Goal: Navigation & Orientation: Find specific page/section

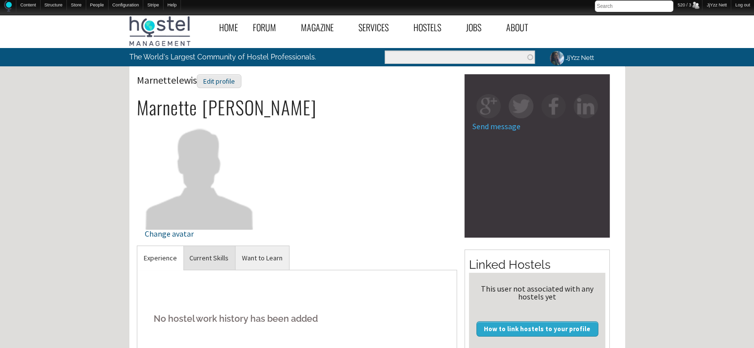
click at [208, 264] on link "Current Skills" at bounding box center [209, 258] width 52 height 24
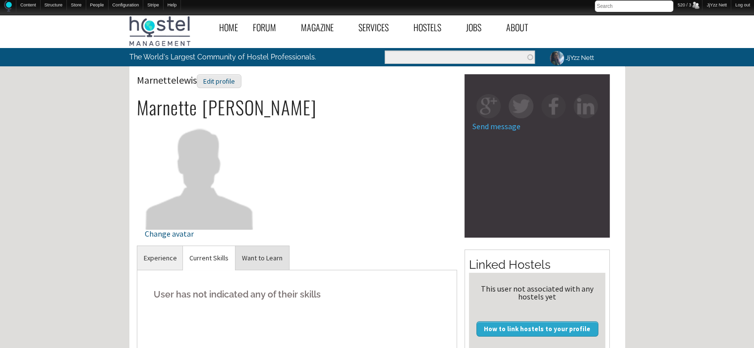
click at [244, 262] on link "Want to Learn" at bounding box center [262, 258] width 54 height 24
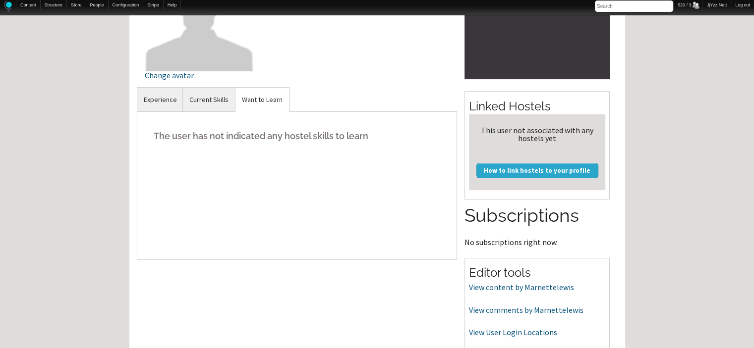
click at [244, 262] on div "Marnettelewis Experience No hostel work history has been added Current Skills U…" at bounding box center [297, 186] width 321 height 198
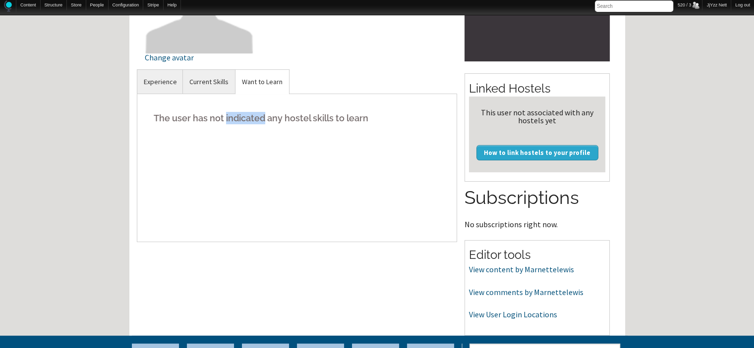
scroll to position [178, 0]
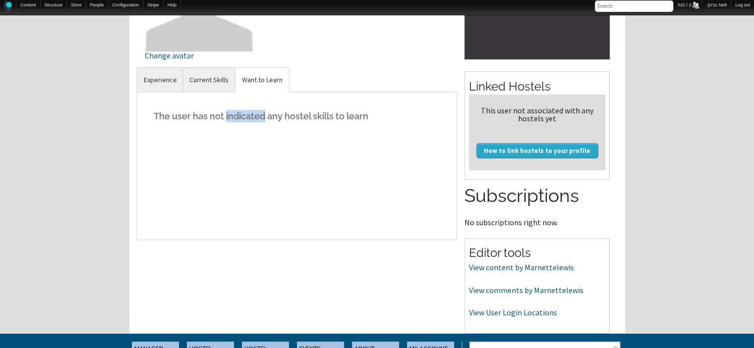
click at [244, 262] on div "Marnettelewis Experience No hostel work history has been added Current Skills U…" at bounding box center [297, 166] width 321 height 198
click at [486, 269] on link "View content by Marnettelewis" at bounding box center [521, 268] width 105 height 10
click at [480, 293] on link "View comments by Marnettelewis" at bounding box center [526, 290] width 114 height 10
click at [483, 315] on link "View User Login Locations" at bounding box center [513, 313] width 88 height 10
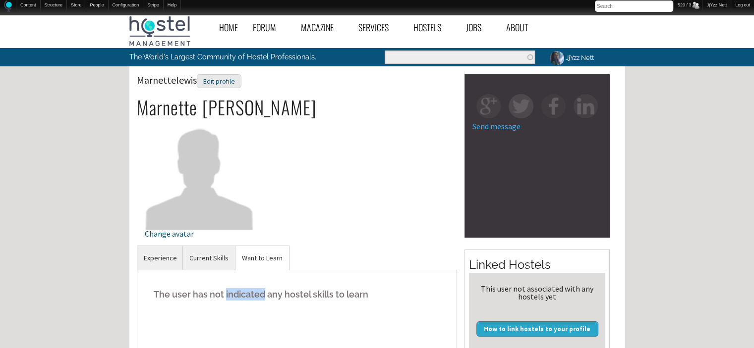
scroll to position [0, 0]
click at [219, 258] on link "Current Skills" at bounding box center [209, 258] width 52 height 24
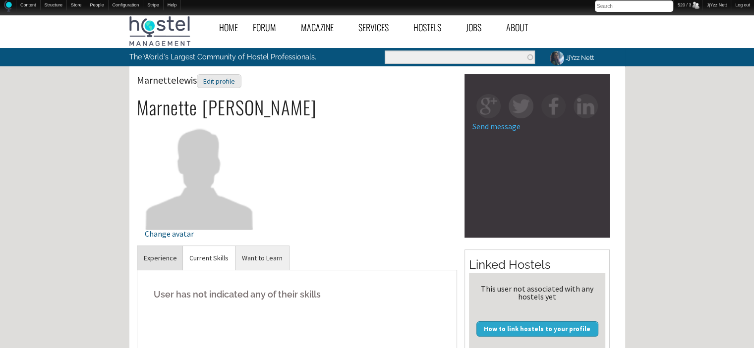
click at [155, 256] on link "Experience" at bounding box center [160, 258] width 46 height 24
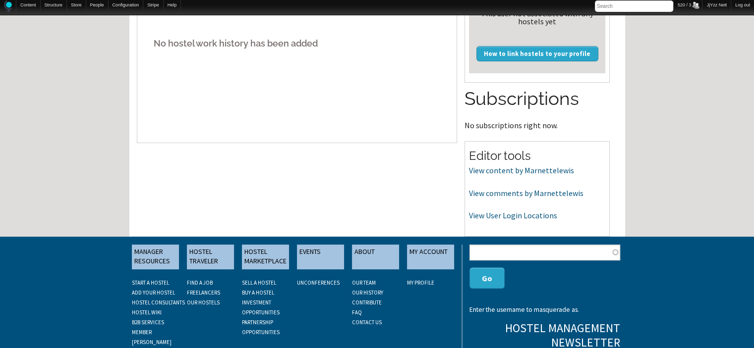
scroll to position [278, 0]
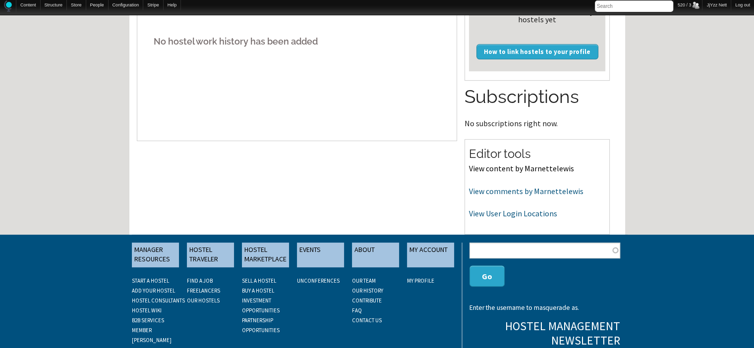
click at [491, 171] on link "View content by Marnettelewis" at bounding box center [521, 169] width 105 height 10
click at [475, 194] on link "View comments by Marnettelewis" at bounding box center [526, 191] width 114 height 10
click at [507, 214] on link "View User Login Locations" at bounding box center [513, 214] width 88 height 10
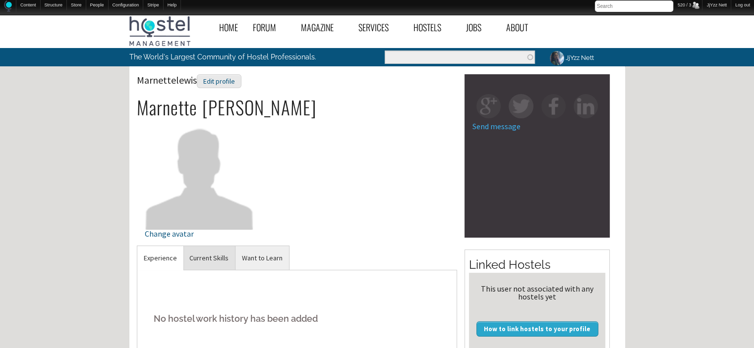
click at [205, 251] on link "Current Skills" at bounding box center [209, 258] width 52 height 24
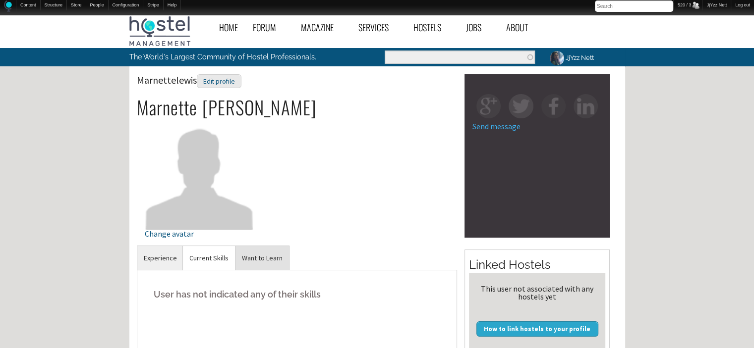
click at [264, 256] on link "Want to Learn" at bounding box center [262, 258] width 54 height 24
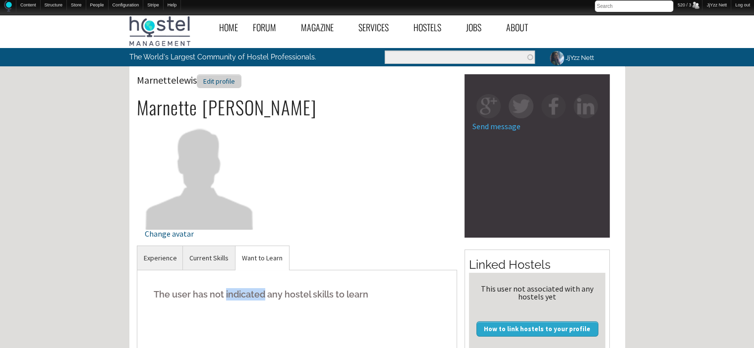
click at [206, 79] on div "Edit profile" at bounding box center [219, 81] width 45 height 14
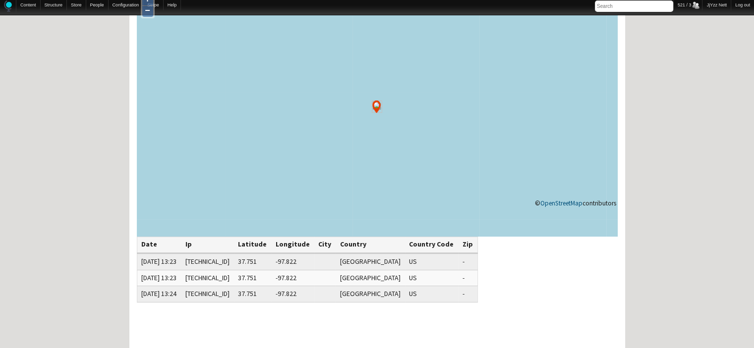
scroll to position [86, 0]
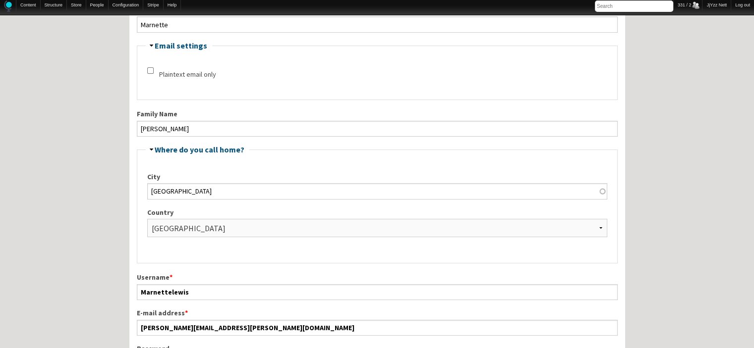
scroll to position [200, 0]
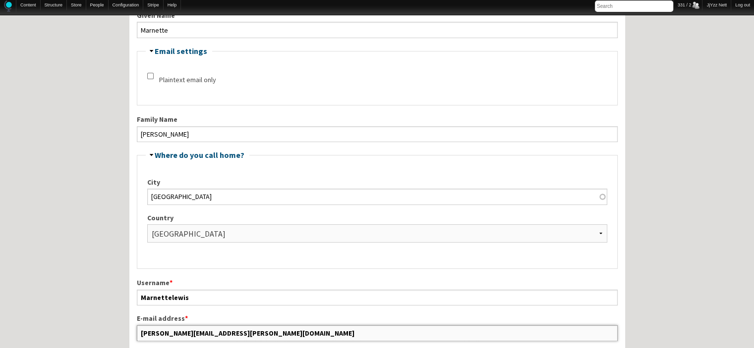
drag, startPoint x: 230, startPoint y: 330, endPoint x: 114, endPoint y: 319, distance: 116.0
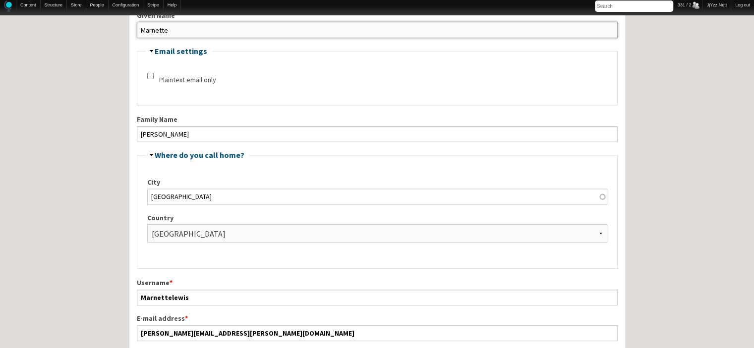
drag, startPoint x: 234, startPoint y: 29, endPoint x: 77, endPoint y: 23, distance: 156.7
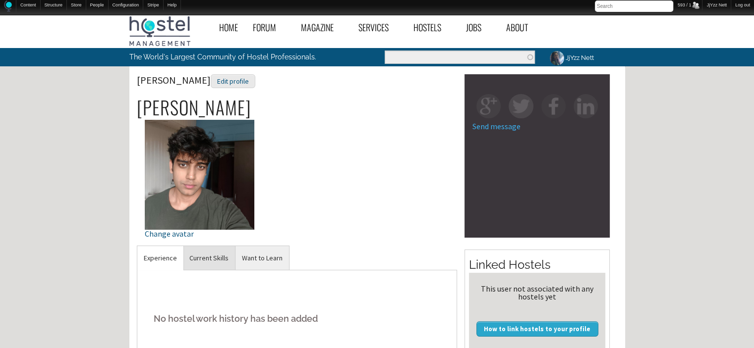
click at [199, 262] on link "Current Skills" at bounding box center [209, 258] width 52 height 24
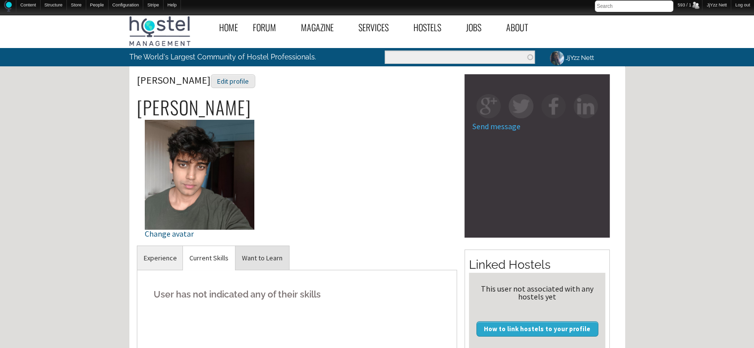
click at [260, 263] on link "Want to Learn" at bounding box center [262, 258] width 54 height 24
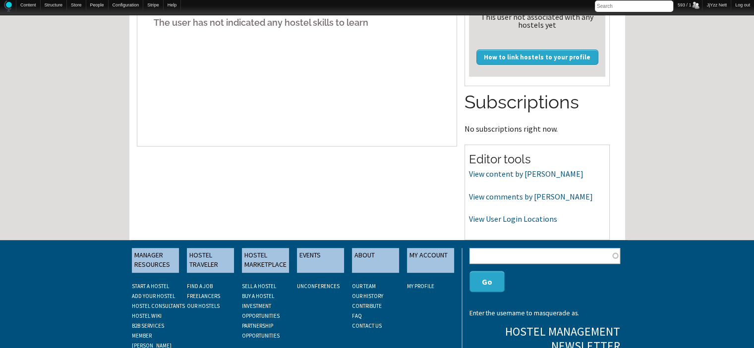
scroll to position [278, 0]
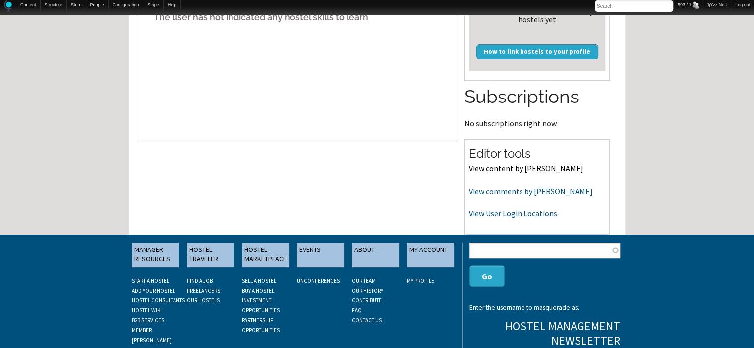
click at [513, 172] on link "View content by shlokgupta" at bounding box center [526, 169] width 114 height 10
click at [490, 192] on link "View comments by shlokgupta" at bounding box center [531, 191] width 124 height 10
click at [483, 212] on link "View User Login Locations" at bounding box center [513, 214] width 88 height 10
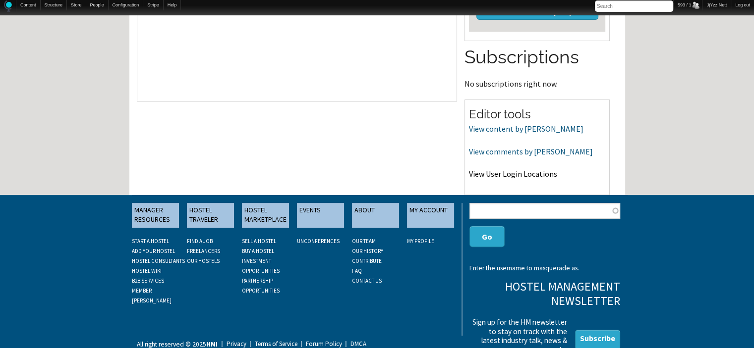
scroll to position [324, 0]
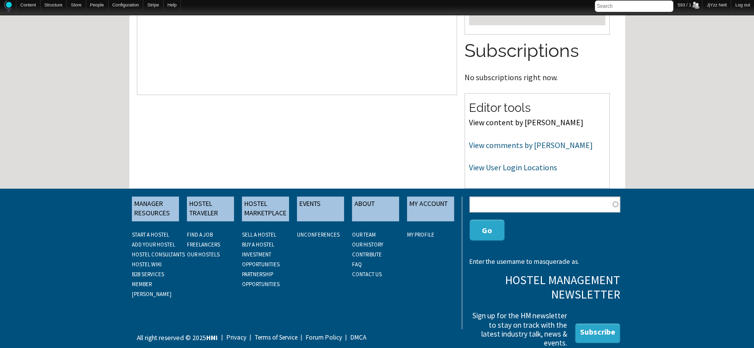
click at [480, 126] on link "View content by shlokgupta" at bounding box center [526, 122] width 114 height 10
click at [474, 147] on link "View comments by shlokgupta" at bounding box center [531, 145] width 124 height 10
click at [538, 141] on link "View comments by shlokgupta" at bounding box center [531, 145] width 124 height 10
click at [513, 168] on link "View User Login Locations" at bounding box center [513, 168] width 88 height 10
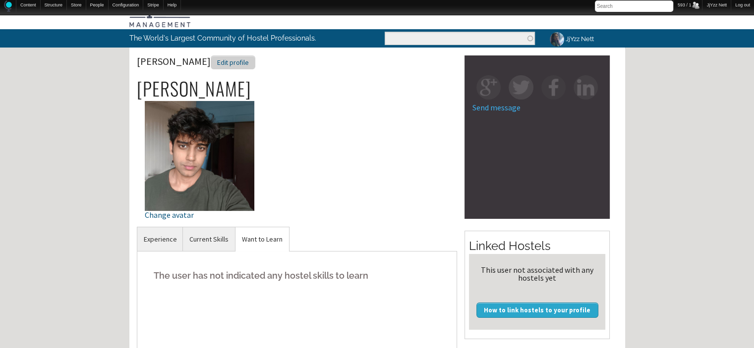
click at [219, 65] on div "Edit profile" at bounding box center [233, 63] width 45 height 14
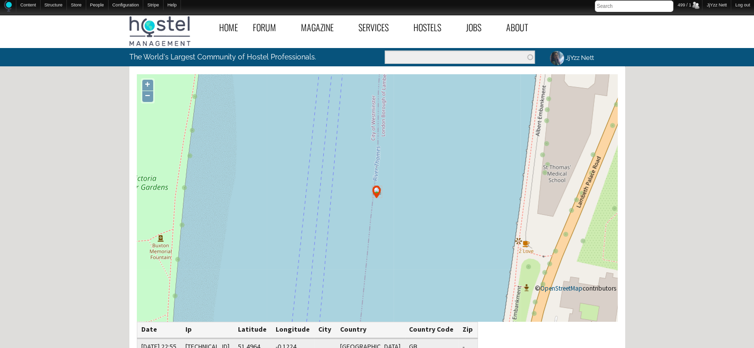
scroll to position [263, 0]
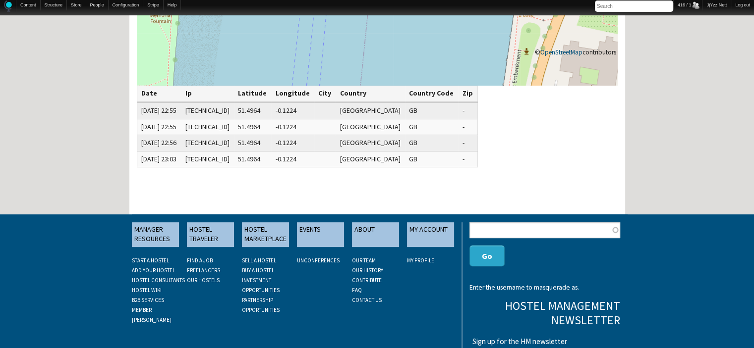
scroll to position [238, 0]
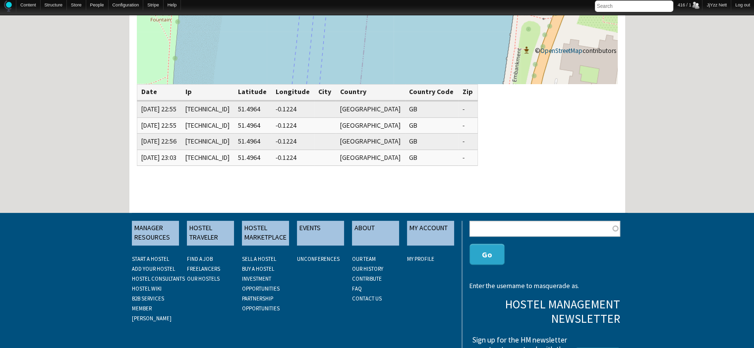
click at [513, 168] on div "+ − © OpenStreetMap contributors Date Ip Latitude Longitude City Country Countr…" at bounding box center [377, 86] width 496 height 501
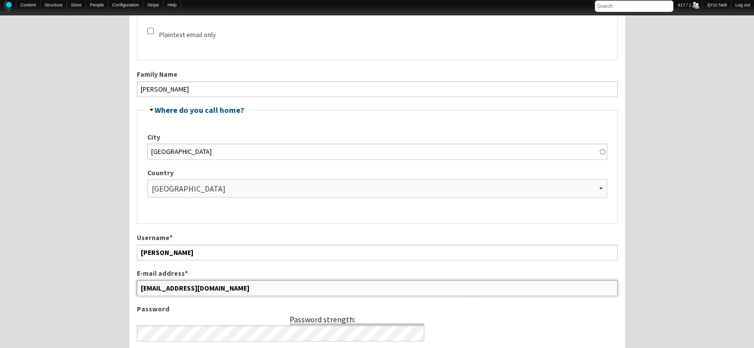
scroll to position [259, 0]
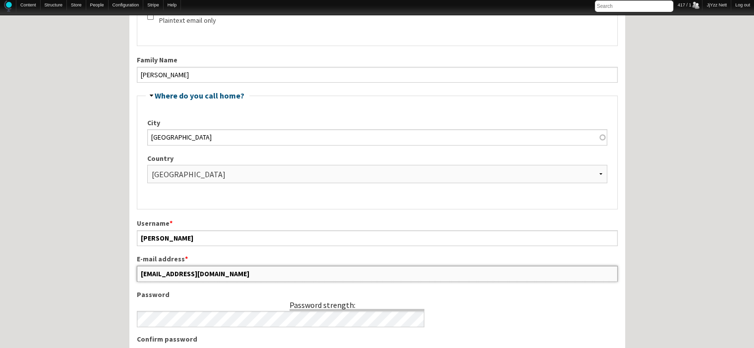
drag, startPoint x: 216, startPoint y: 337, endPoint x: 126, endPoint y: 299, distance: 97.3
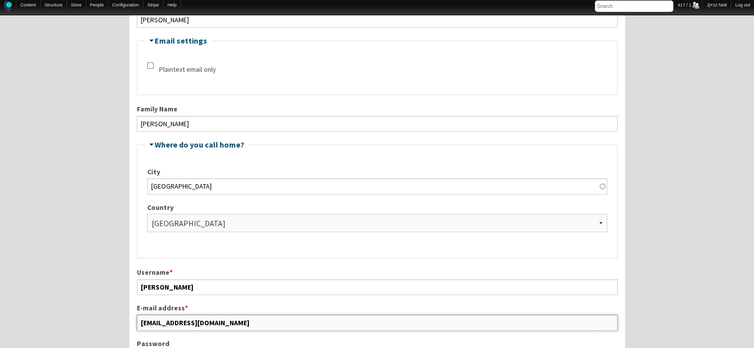
scroll to position [201, 0]
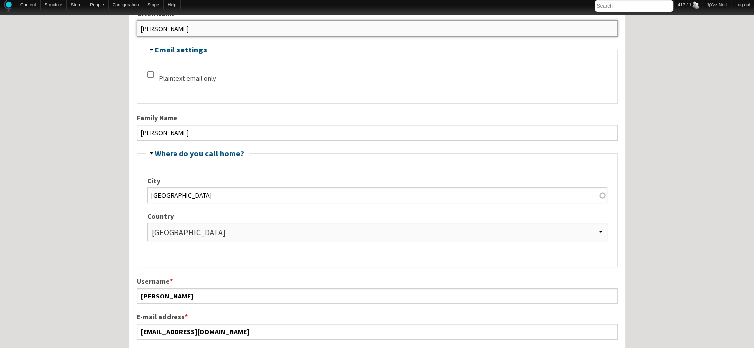
drag, startPoint x: 181, startPoint y: 26, endPoint x: 109, endPoint y: 25, distance: 72.9
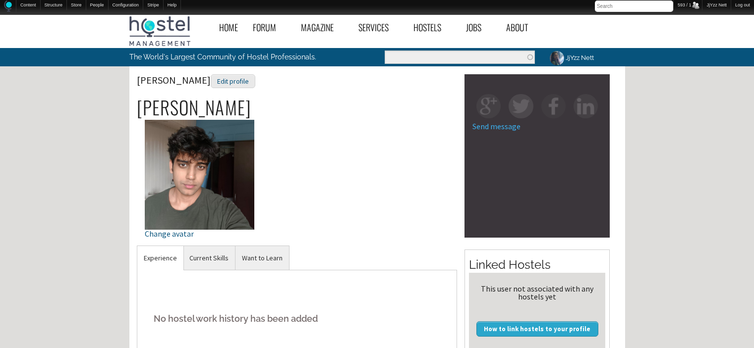
scroll to position [19, 0]
